Goal: Task Accomplishment & Management: Use online tool/utility

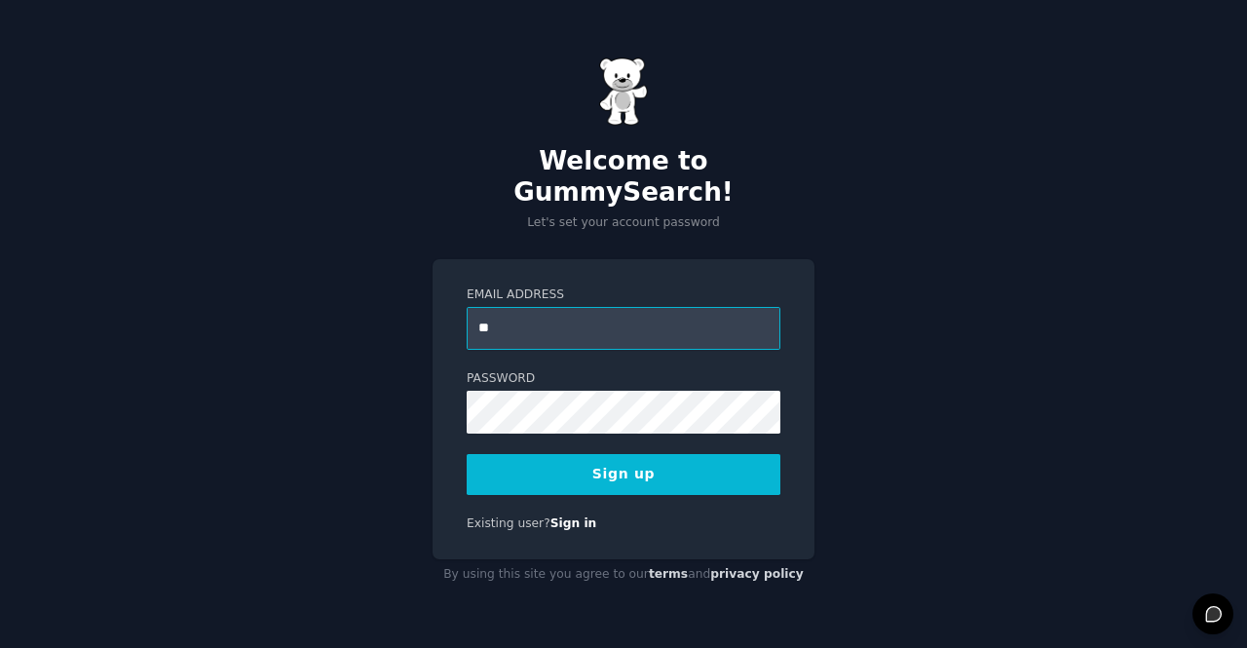
type input "**********"
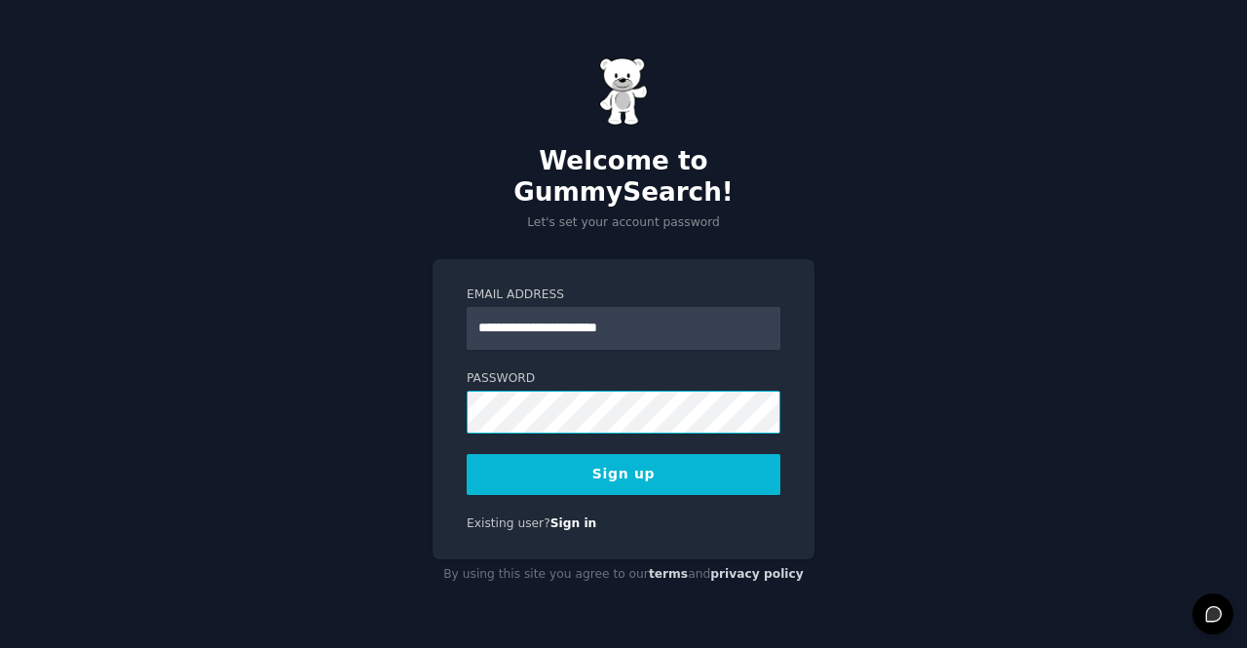
click at [467, 454] on button "Sign up" at bounding box center [624, 474] width 314 height 41
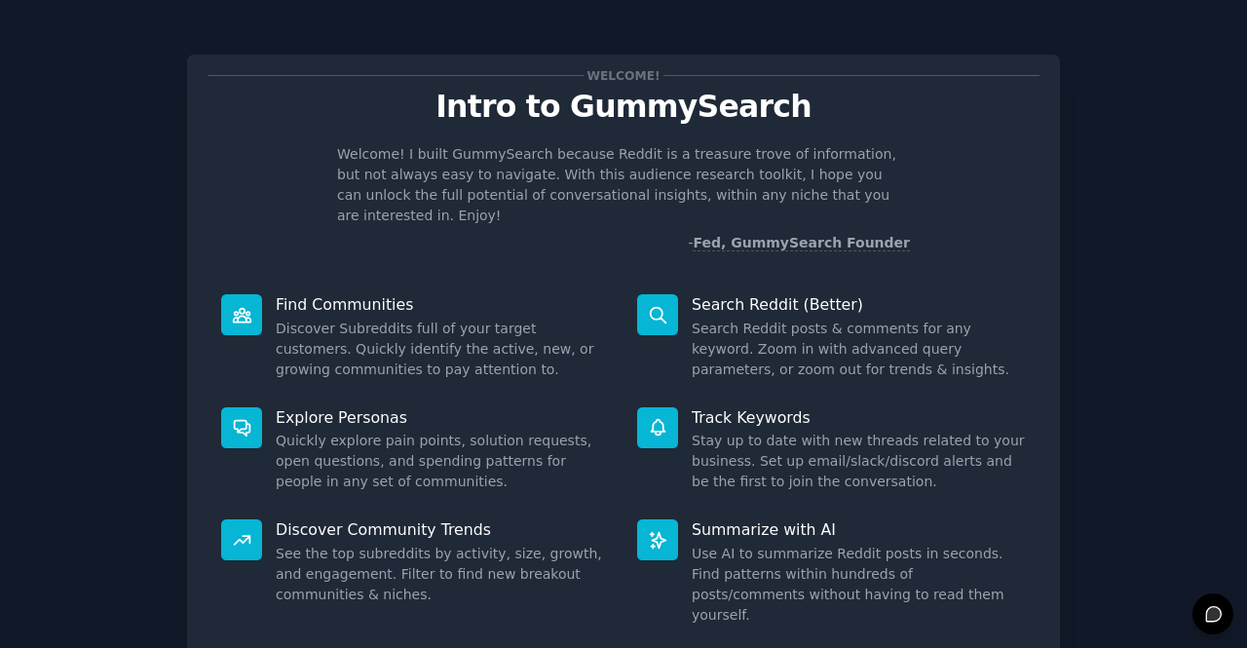
scroll to position [114, 0]
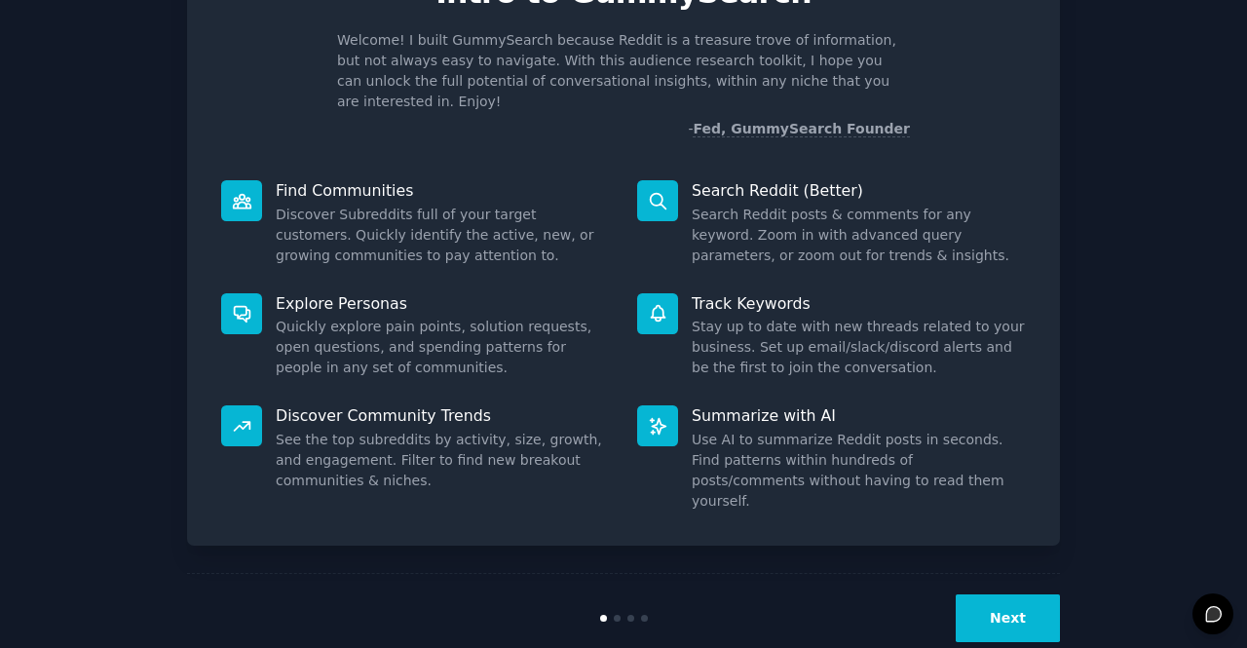
click at [1020, 594] on button "Next" at bounding box center [1008, 618] width 104 height 48
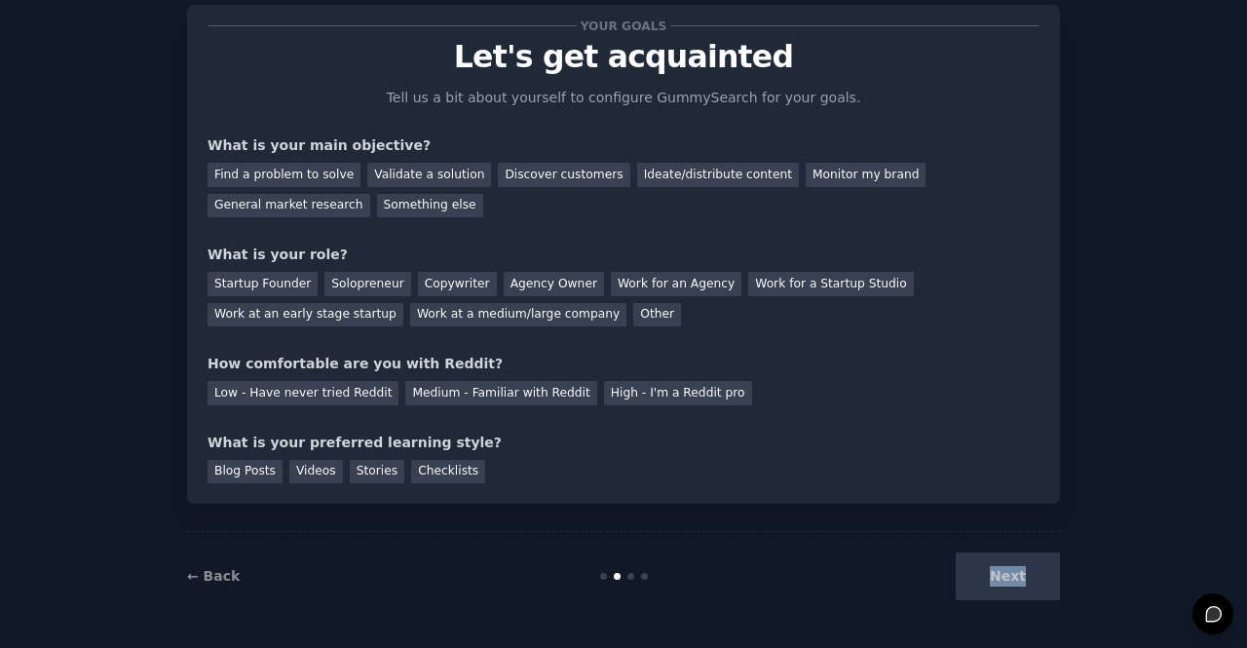
click at [1020, 590] on div "Next" at bounding box center [914, 576] width 291 height 48
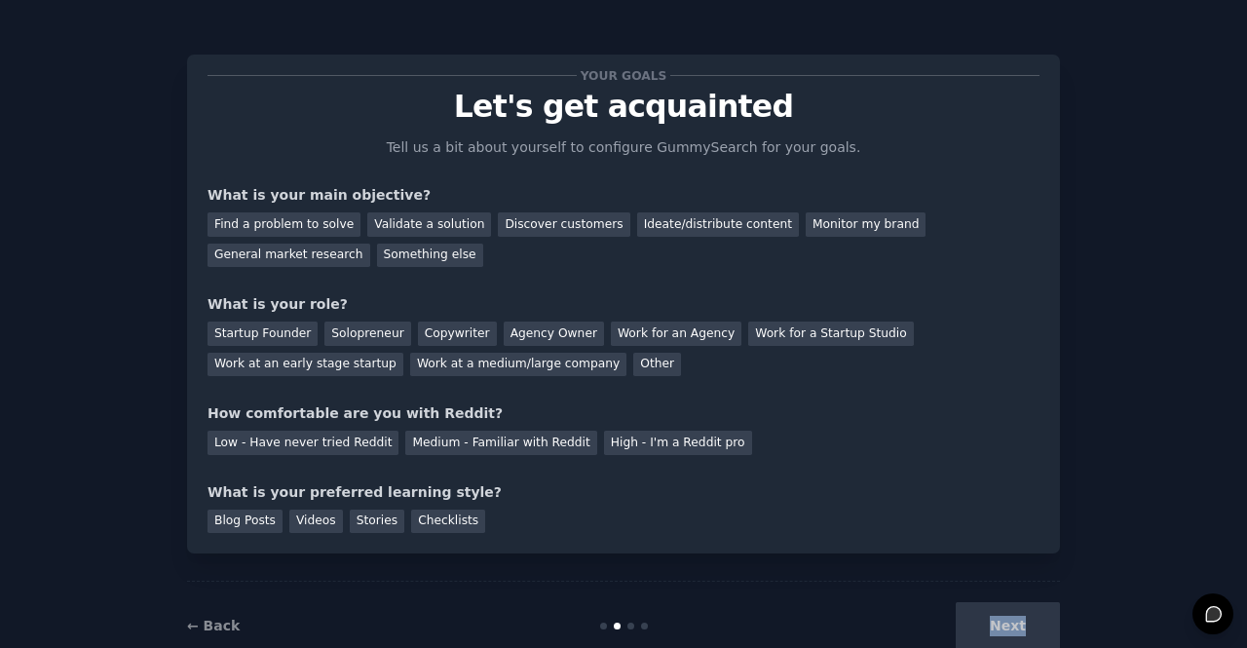
scroll to position [2, 0]
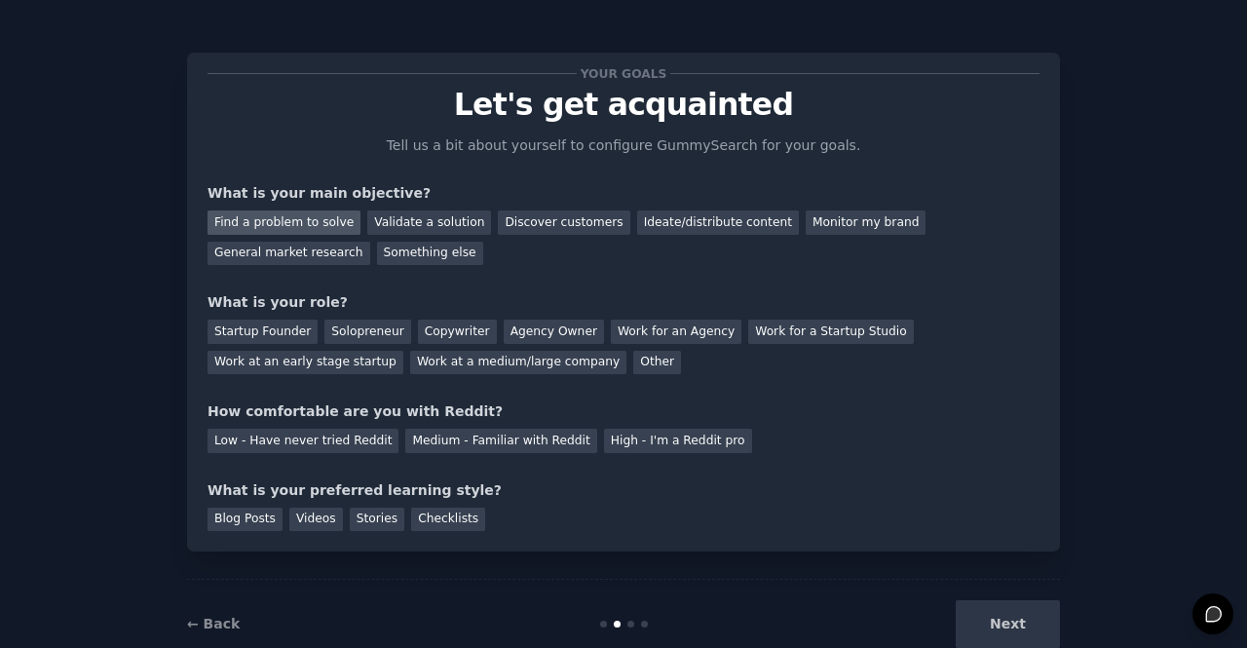
click at [321, 219] on div "Find a problem to solve" at bounding box center [284, 222] width 153 height 24
click at [436, 232] on div "Validate a solution" at bounding box center [429, 222] width 124 height 24
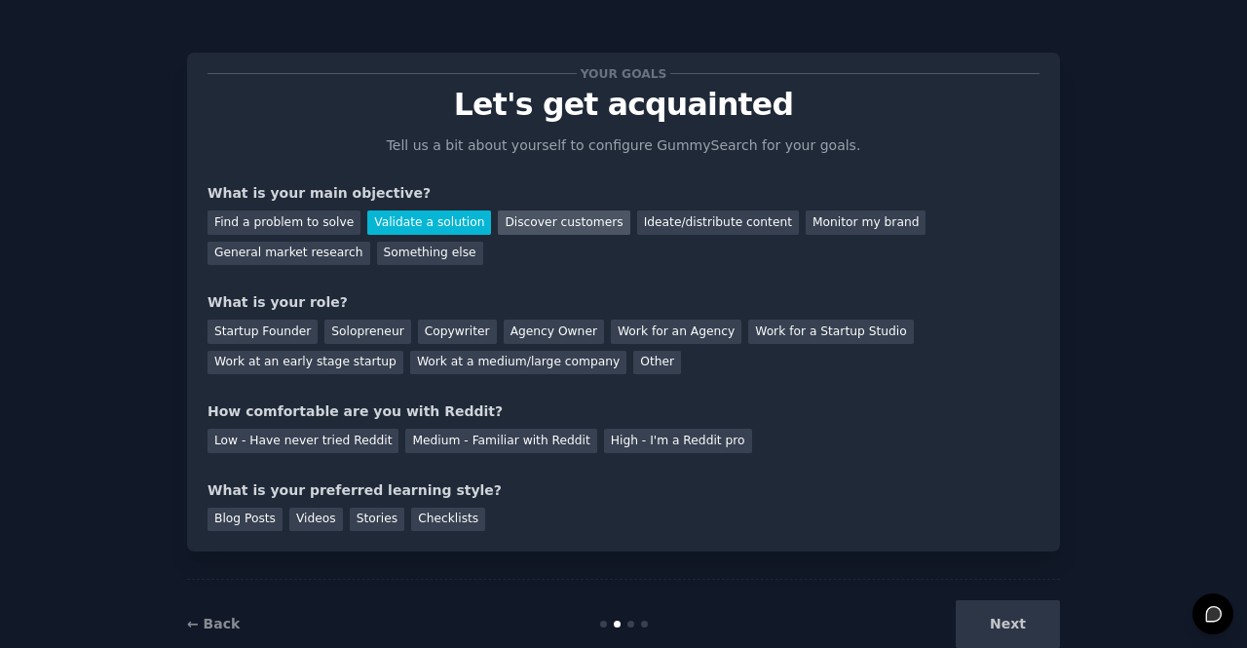
click at [555, 234] on div "Discover customers" at bounding box center [564, 222] width 132 height 24
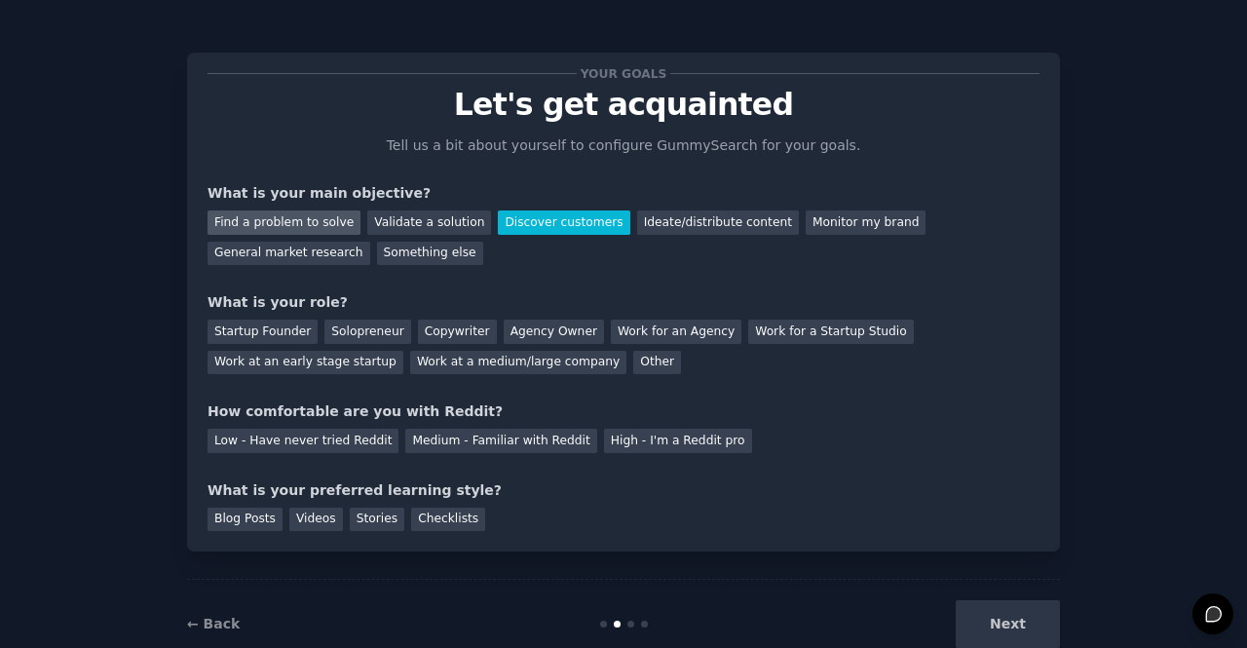
click at [283, 221] on div "Find a problem to solve" at bounding box center [284, 222] width 153 height 24
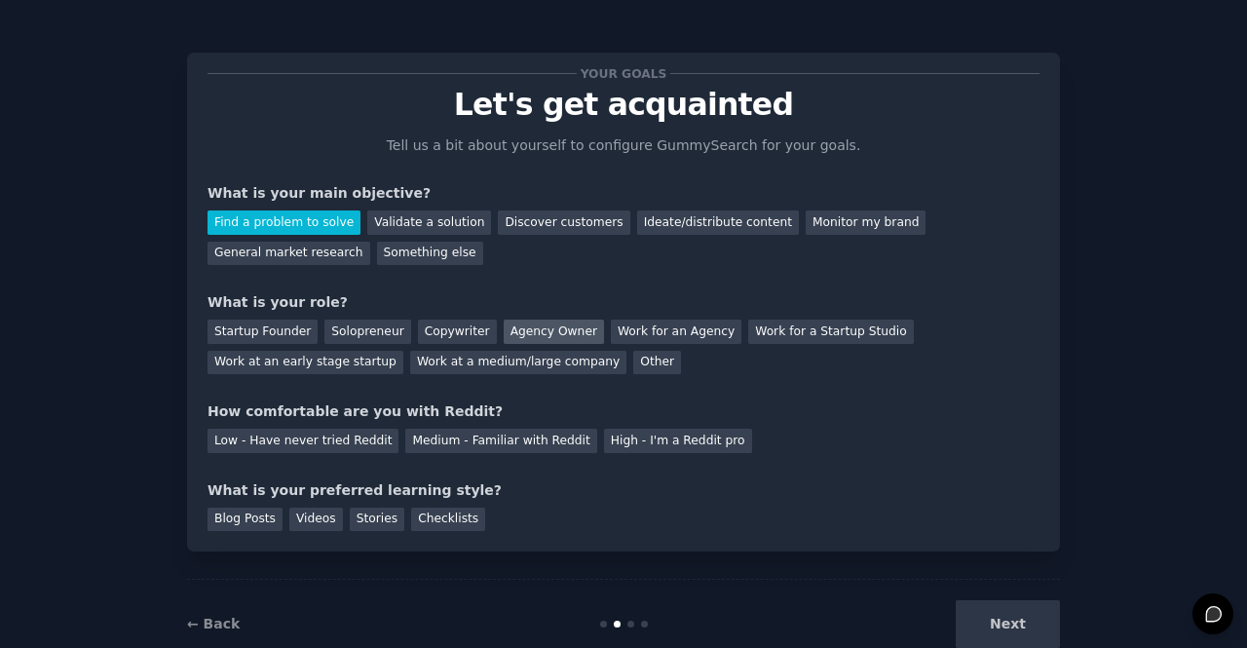
scroll to position [50, 0]
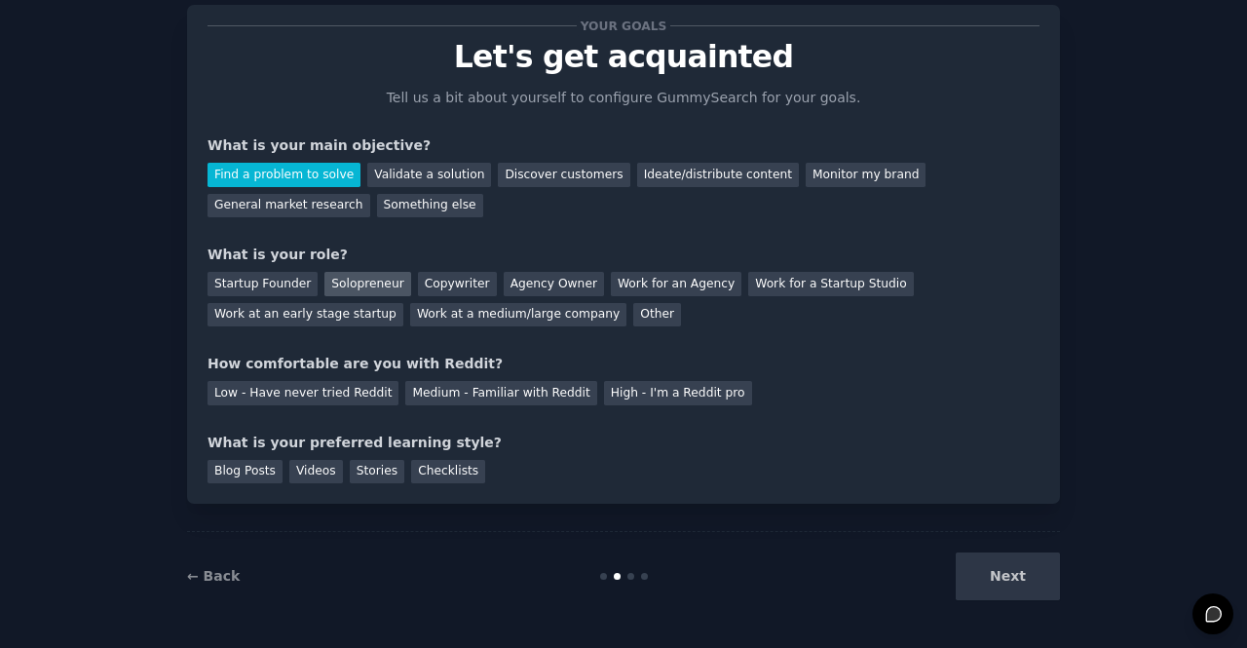
click at [364, 284] on div "Solopreneur" at bounding box center [367, 284] width 86 height 24
click at [533, 393] on div "Medium - Familiar with Reddit" at bounding box center [500, 393] width 191 height 24
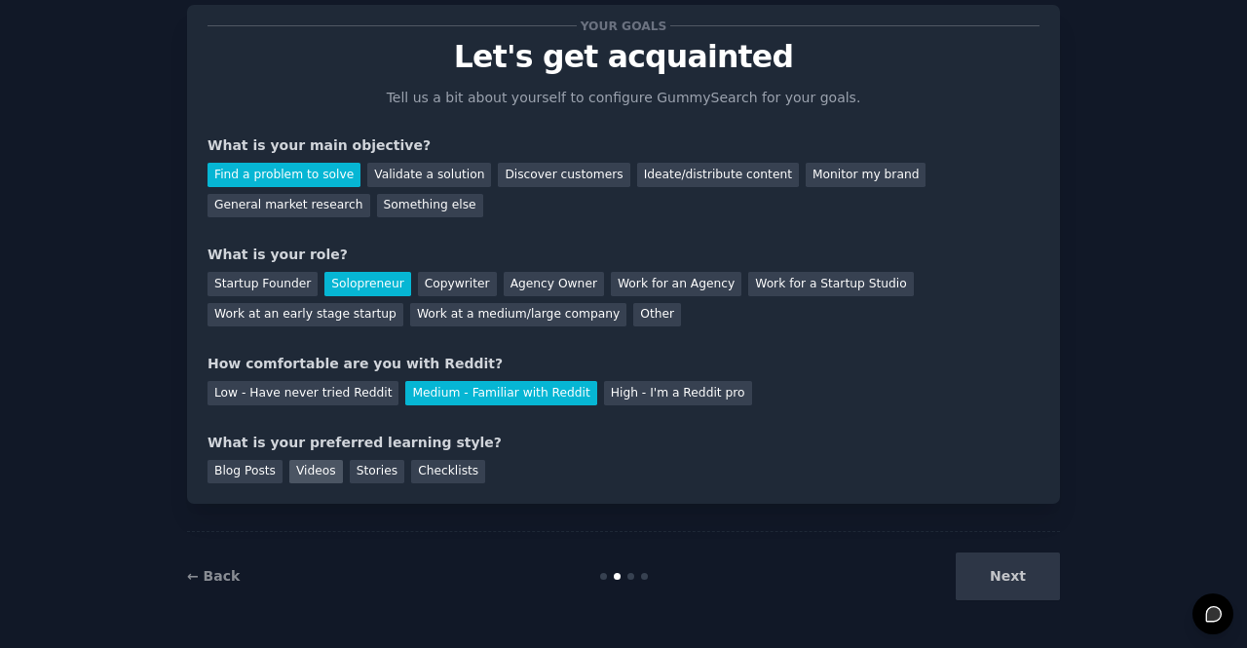
click at [301, 468] on div "Videos" at bounding box center [316, 472] width 54 height 24
click at [958, 577] on div "Next" at bounding box center [914, 576] width 291 height 48
click at [1005, 576] on button "Next" at bounding box center [1008, 576] width 104 height 48
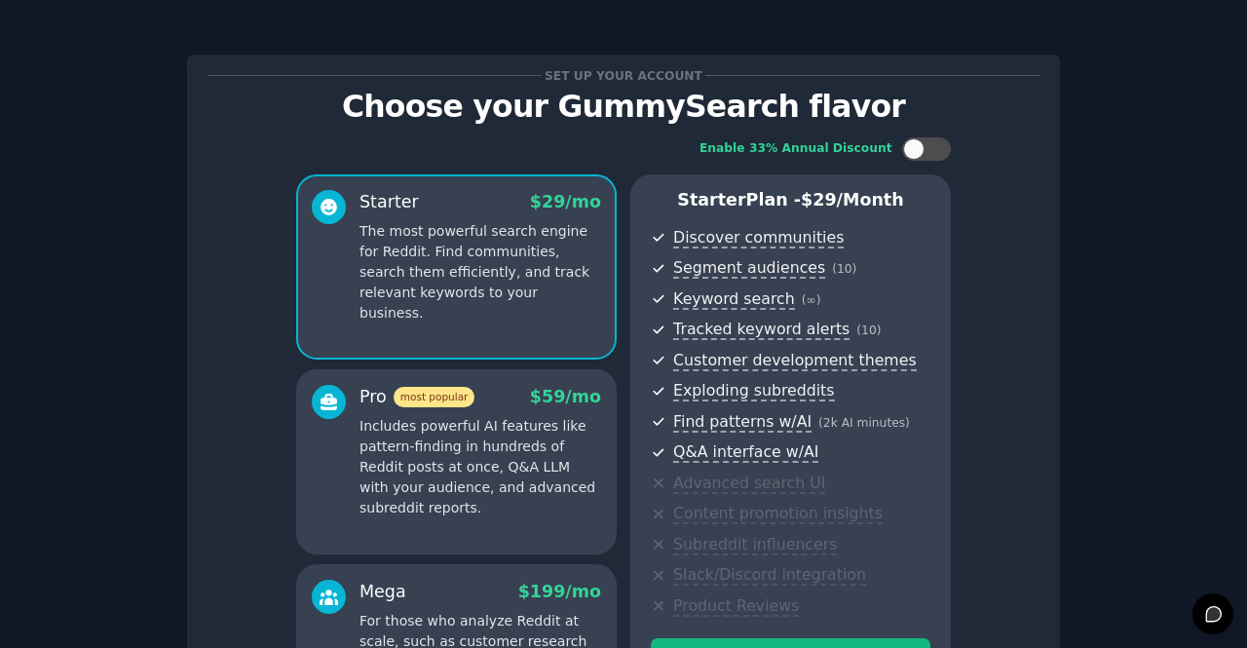
scroll to position [286, 0]
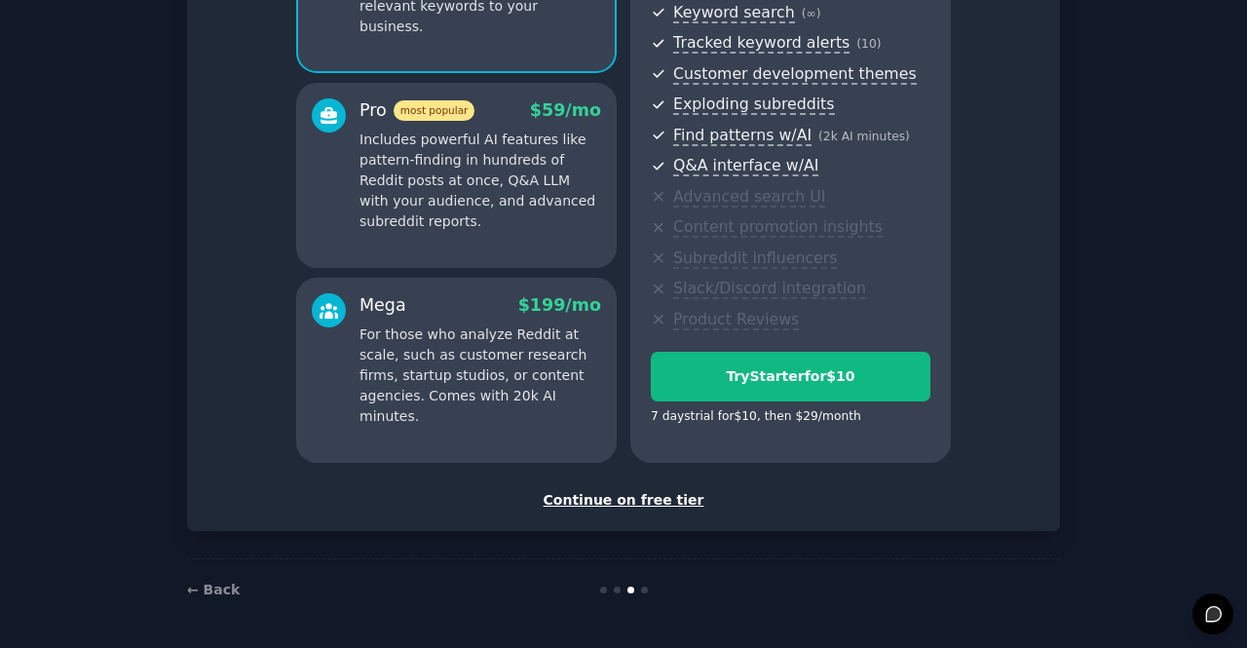
click at [622, 508] on div "Continue on free tier" at bounding box center [624, 500] width 832 height 20
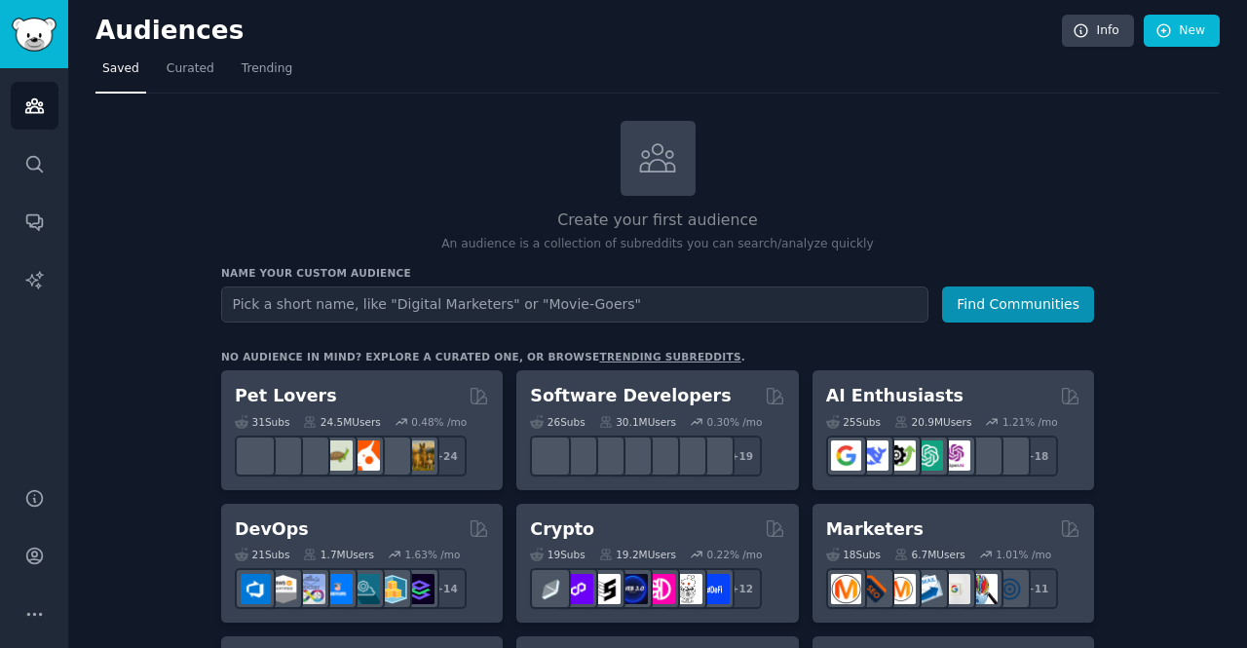
scroll to position [2, 0]
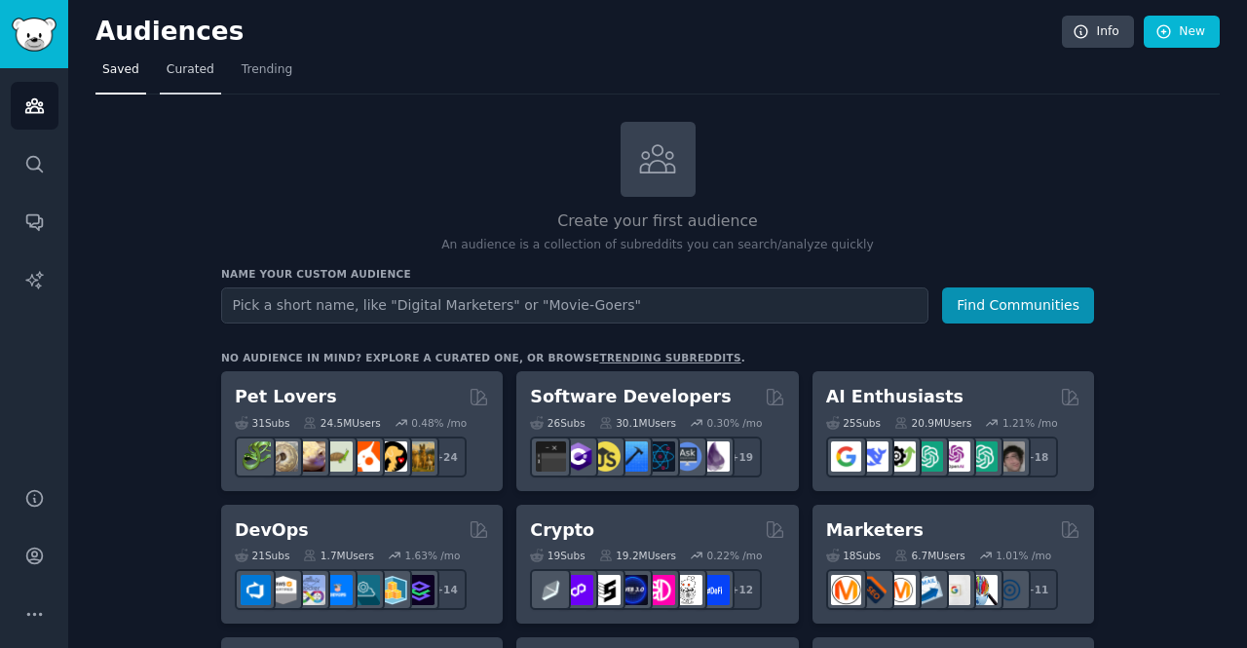
click at [189, 73] on span "Curated" at bounding box center [191, 70] width 48 height 18
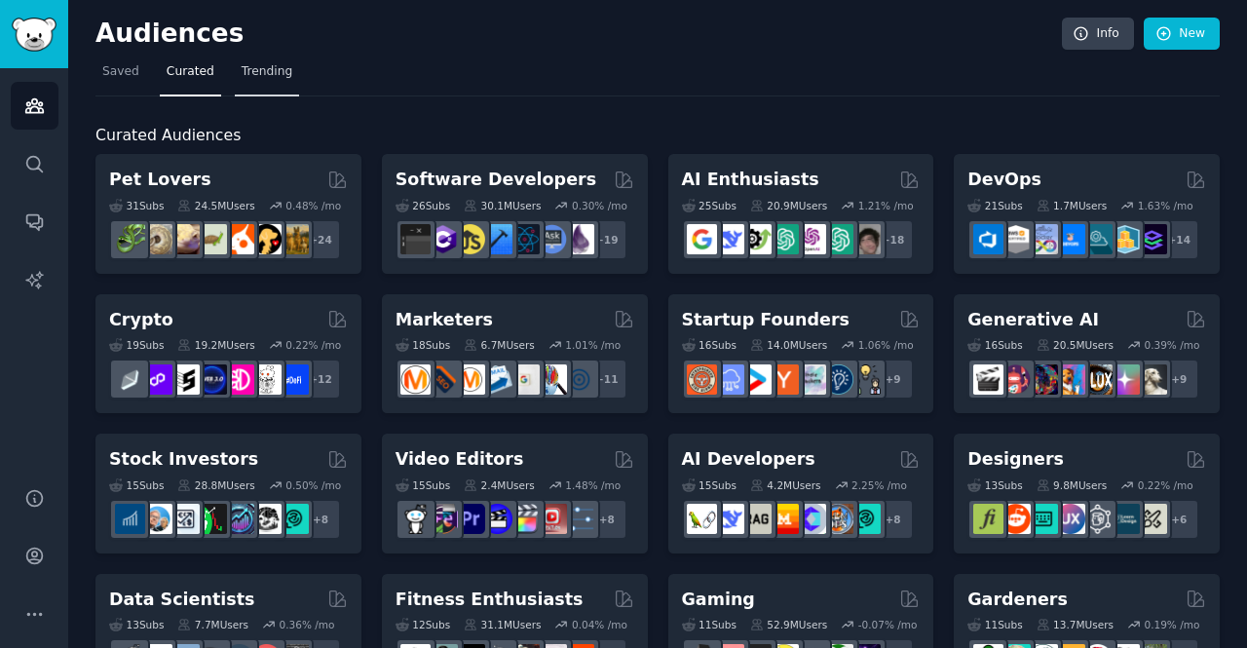
click at [256, 77] on span "Trending" at bounding box center [267, 72] width 51 height 18
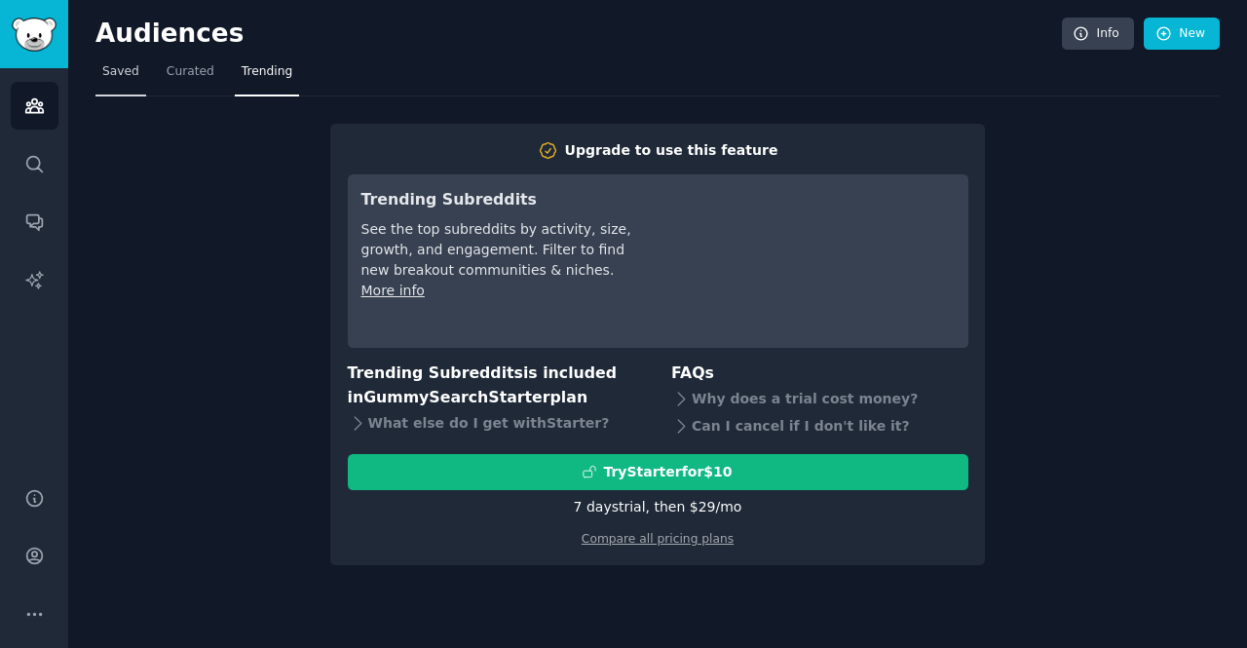
click at [105, 76] on span "Saved" at bounding box center [120, 72] width 37 height 18
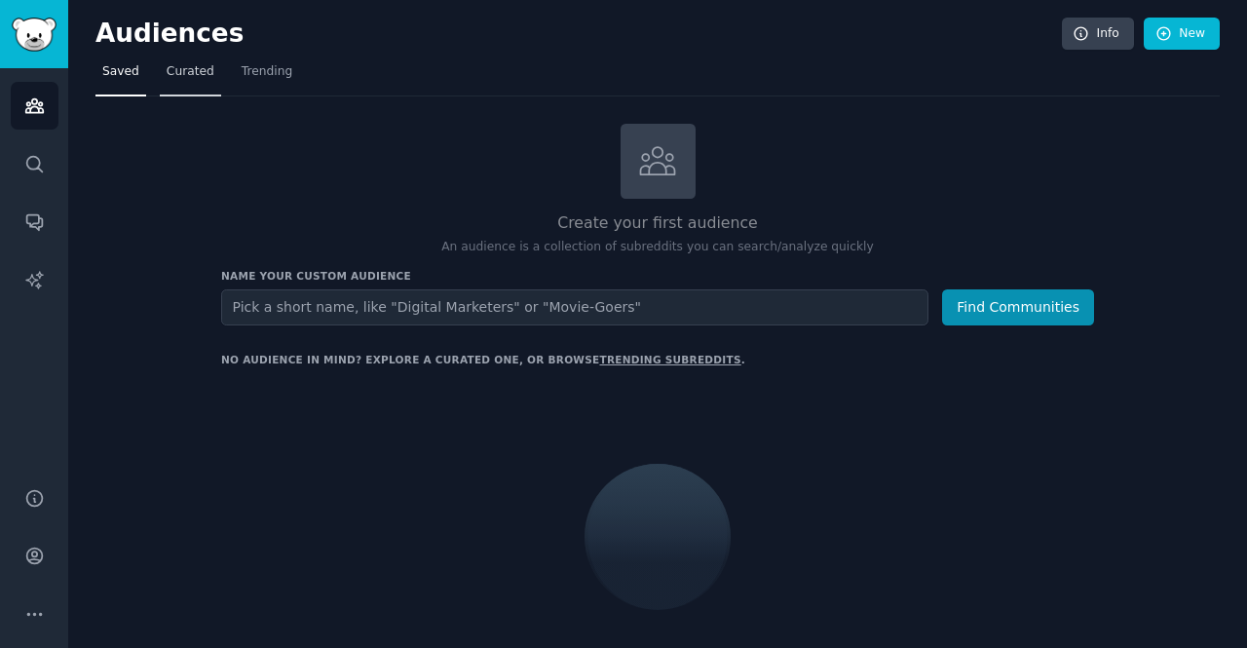
click at [189, 69] on span "Curated" at bounding box center [191, 72] width 48 height 18
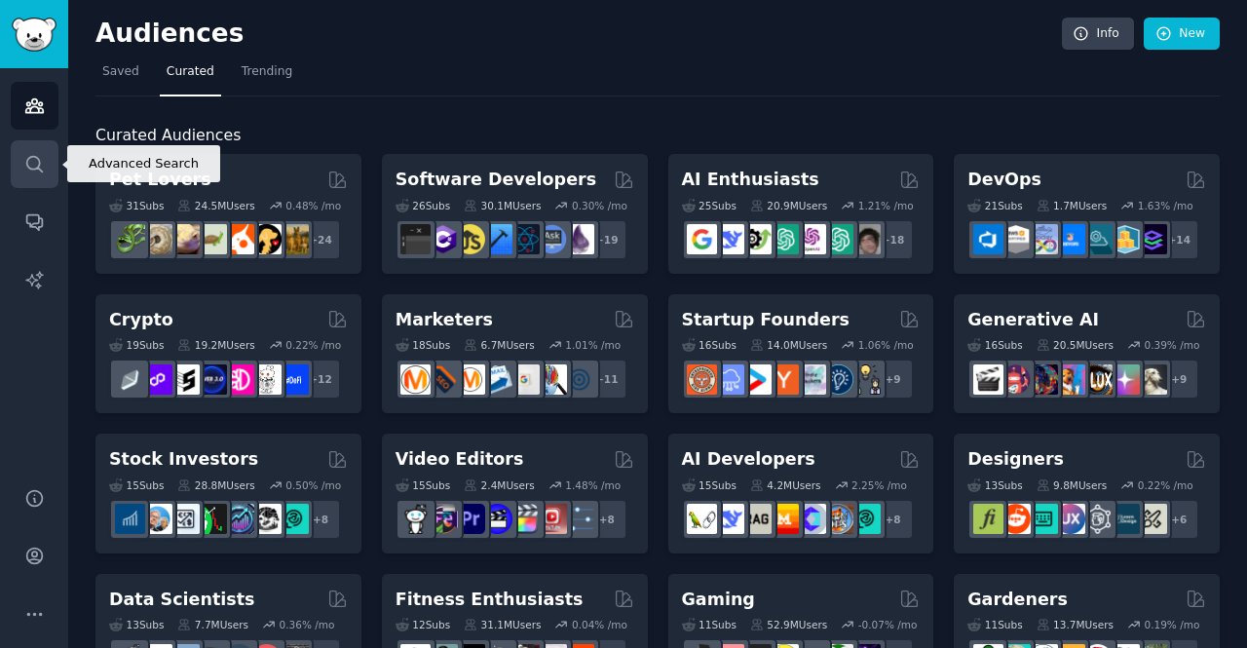
click at [43, 163] on icon "Sidebar" at bounding box center [34, 164] width 20 height 20
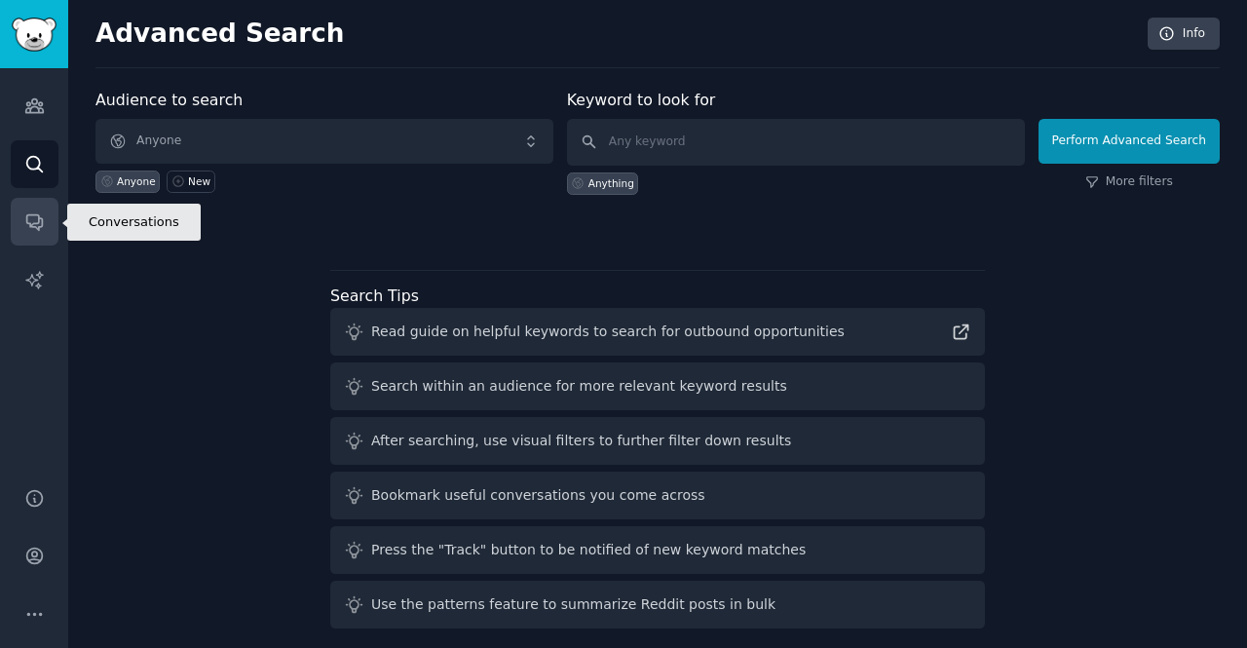
click at [43, 216] on icon "Sidebar" at bounding box center [34, 221] width 20 height 20
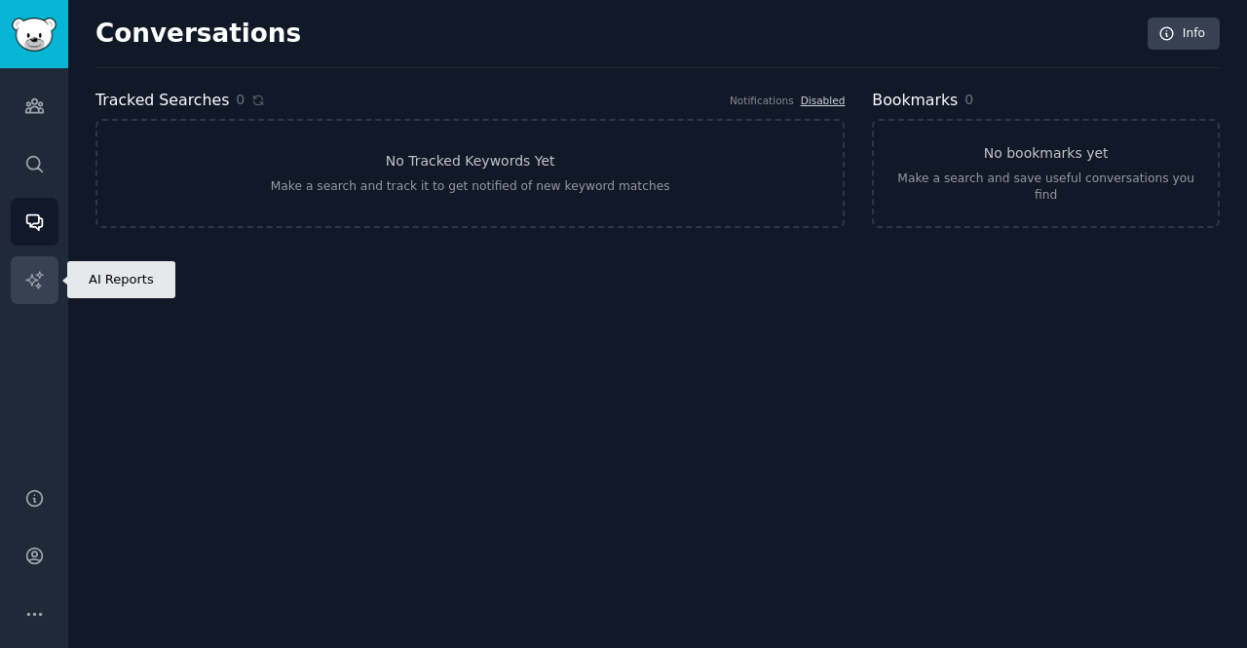
click at [43, 274] on icon "Sidebar" at bounding box center [34, 280] width 20 height 20
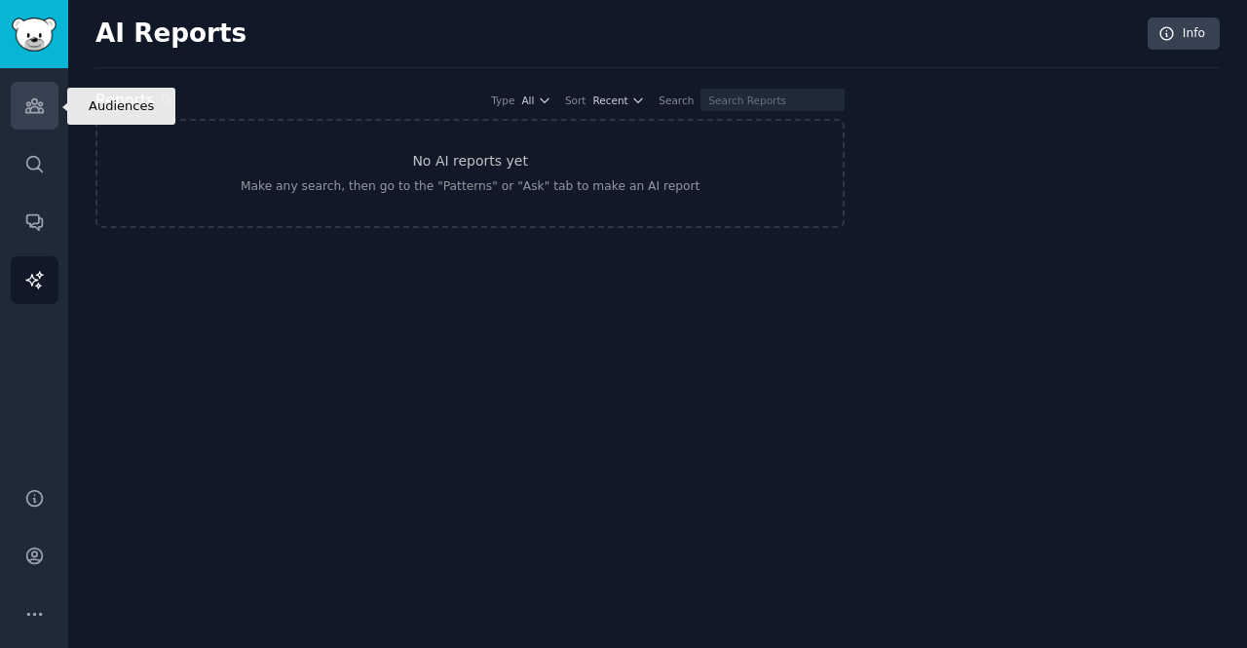
click at [45, 97] on link "Audiences" at bounding box center [35, 106] width 48 height 48
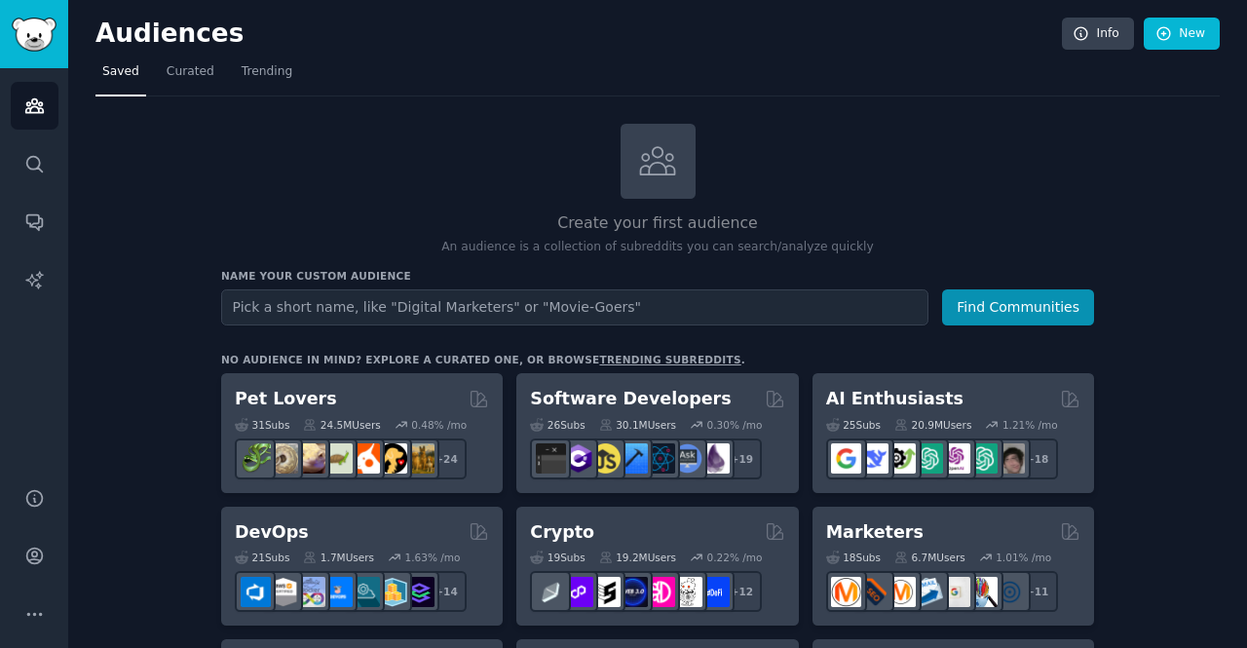
click at [1196, 51] on div "Audiences Info New" at bounding box center [657, 38] width 1124 height 40
click at [1191, 42] on link "New" at bounding box center [1182, 34] width 76 height 33
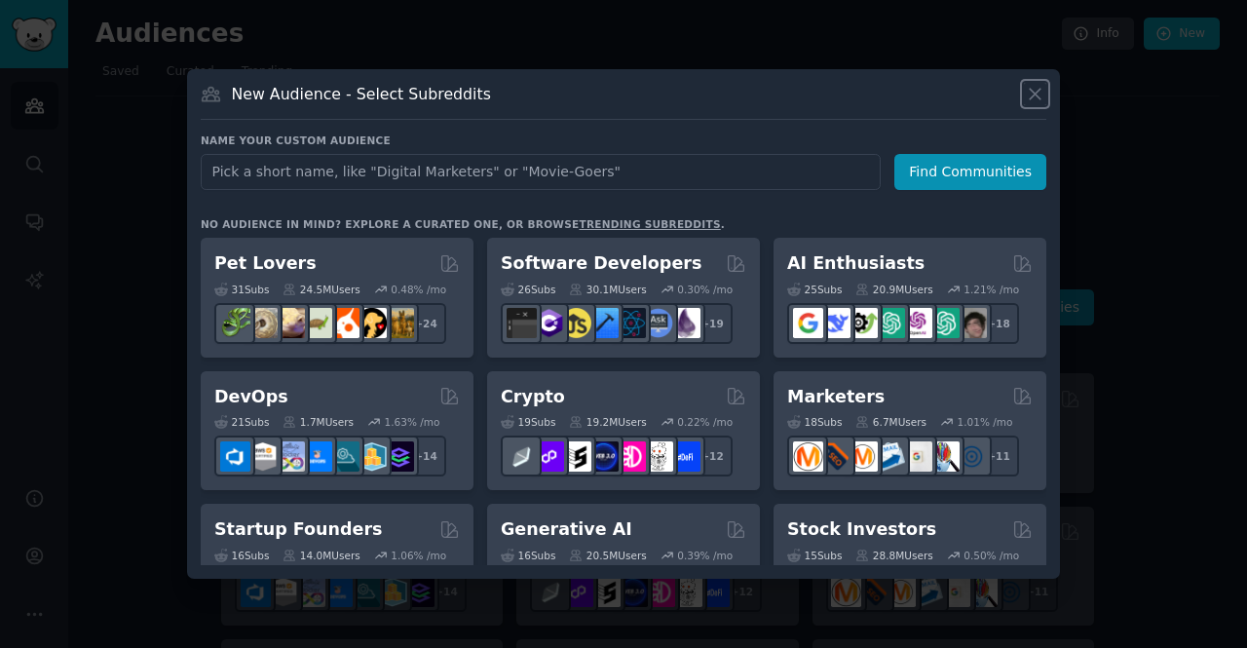
click at [1033, 90] on icon at bounding box center [1035, 94] width 20 height 20
